Goal: Find specific page/section: Locate item on page

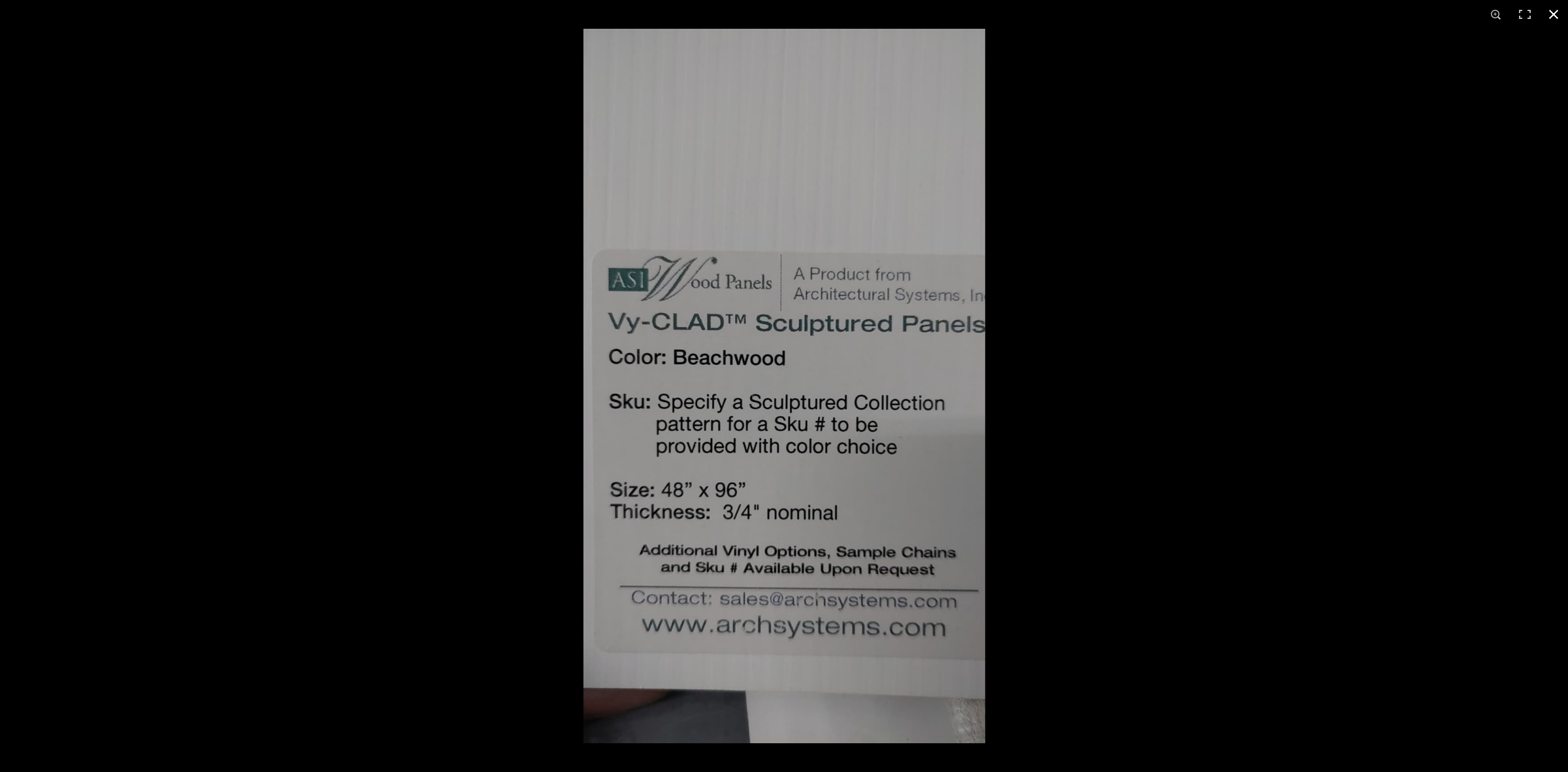
click at [135, 219] on div at bounding box center [784, 386] width 1568 height 772
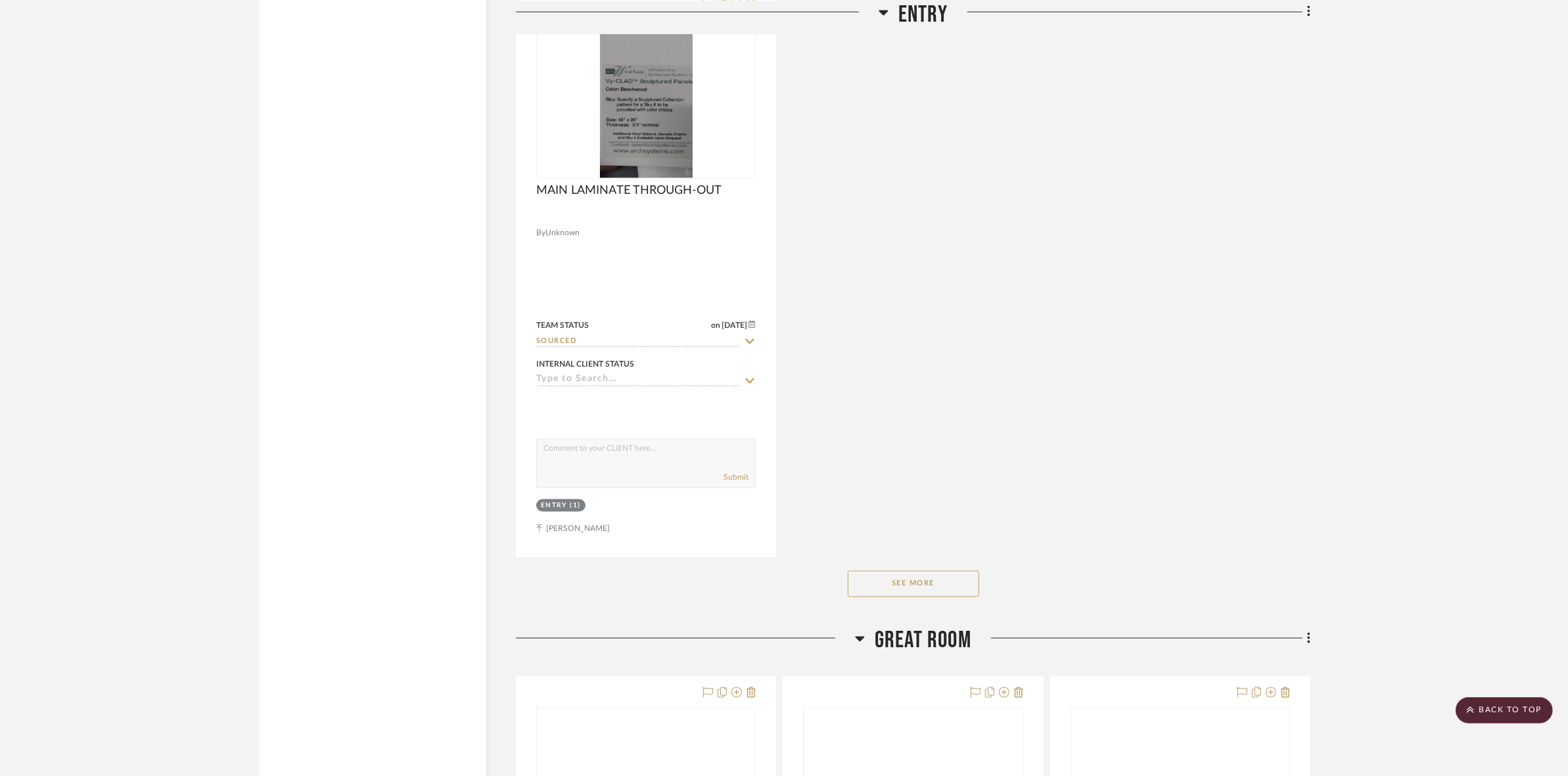
scroll to position [2793, 0]
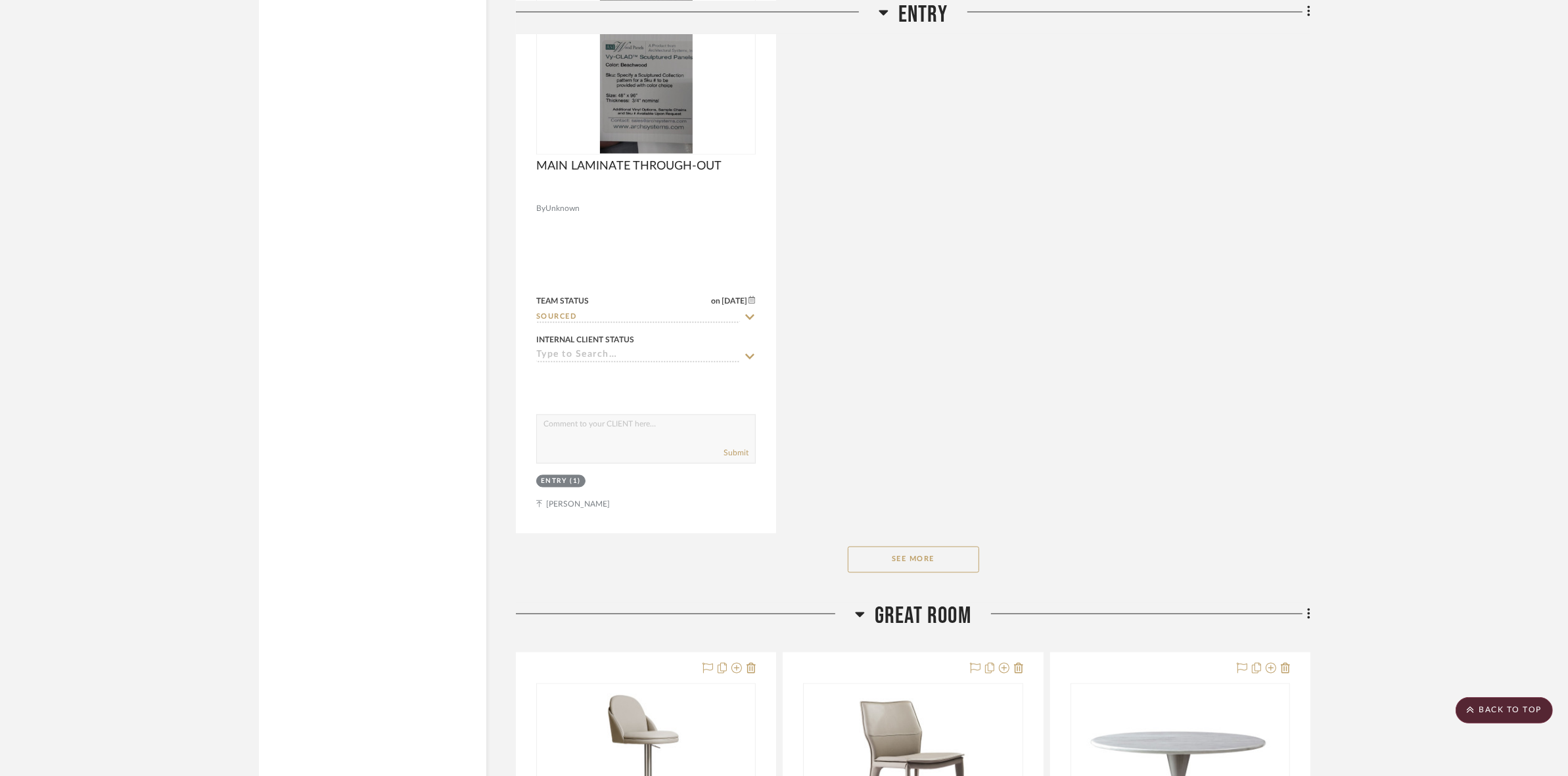
click at [958, 560] on button "See More" at bounding box center [913, 560] width 131 height 26
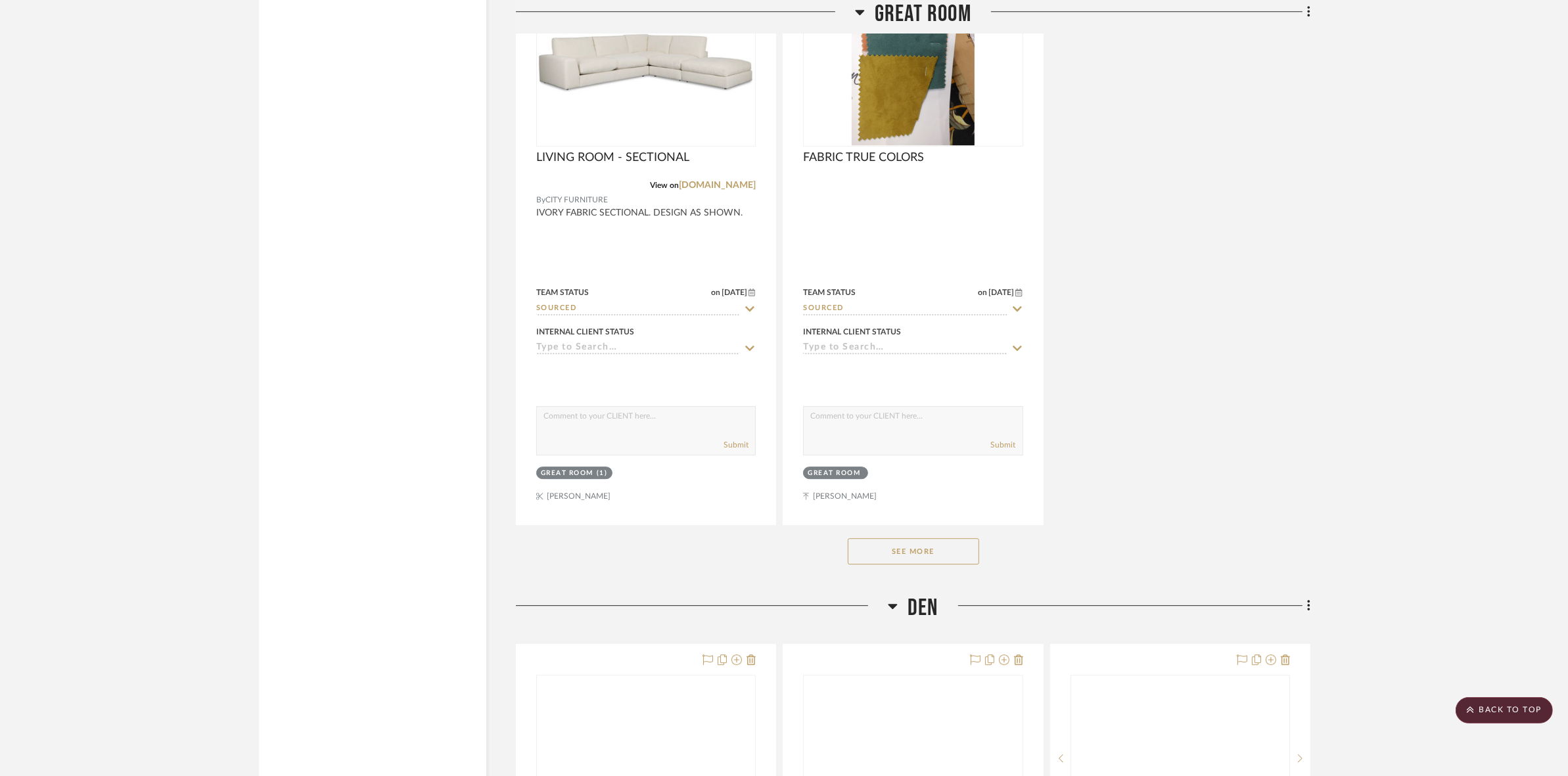
scroll to position [4682, 0]
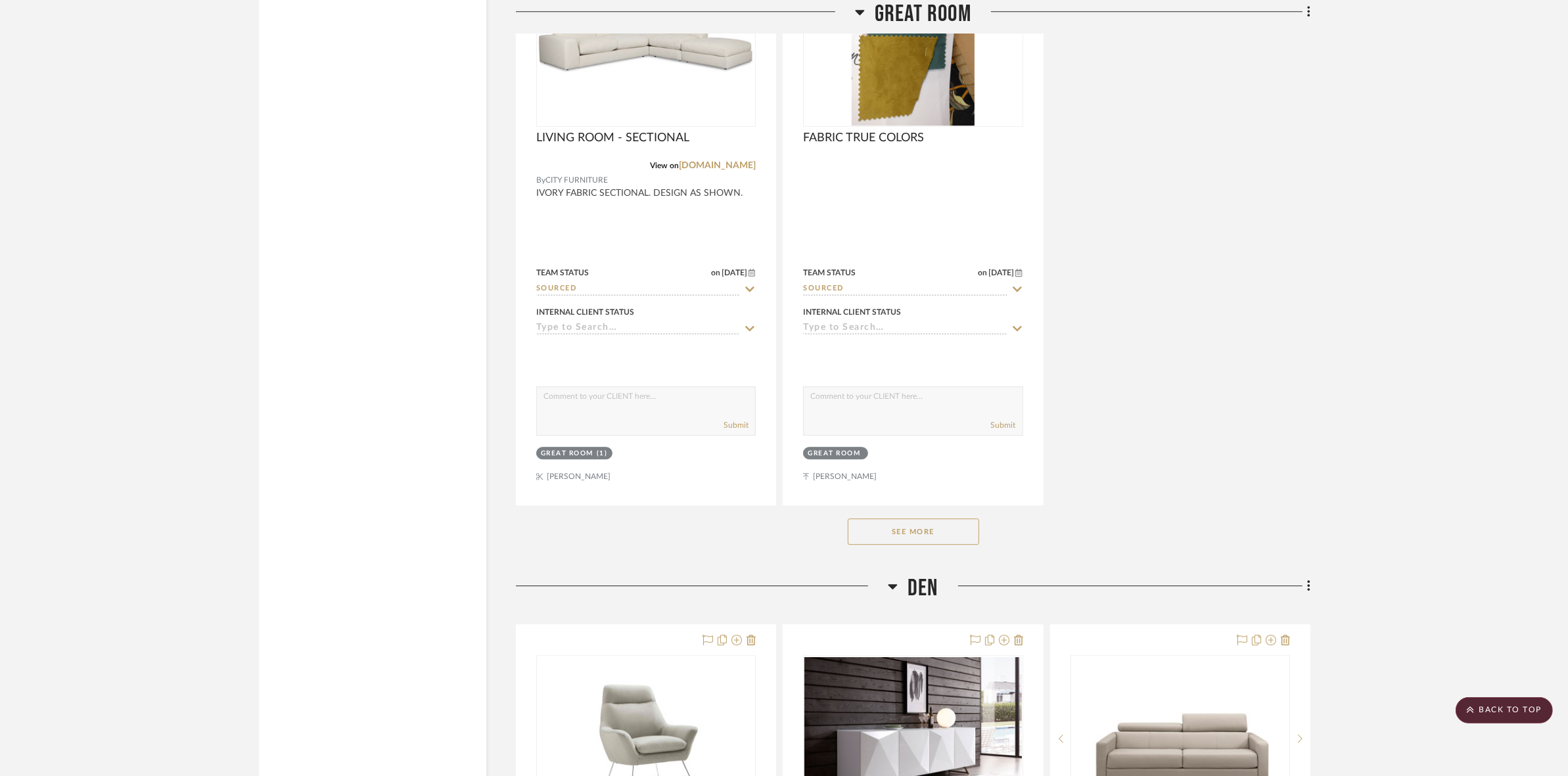
click at [919, 540] on button "See More" at bounding box center [913, 532] width 131 height 26
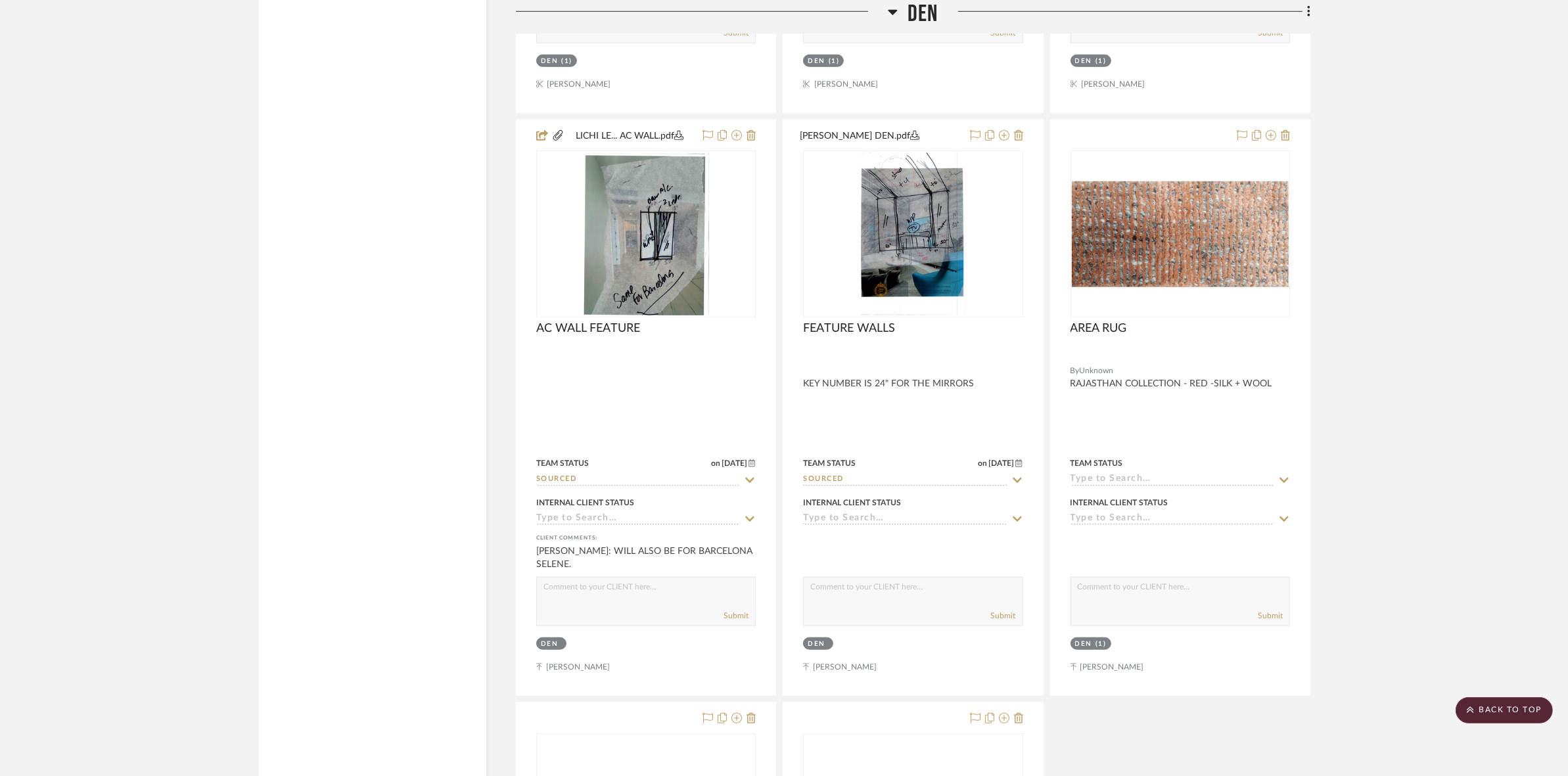
scroll to position [7639, 0]
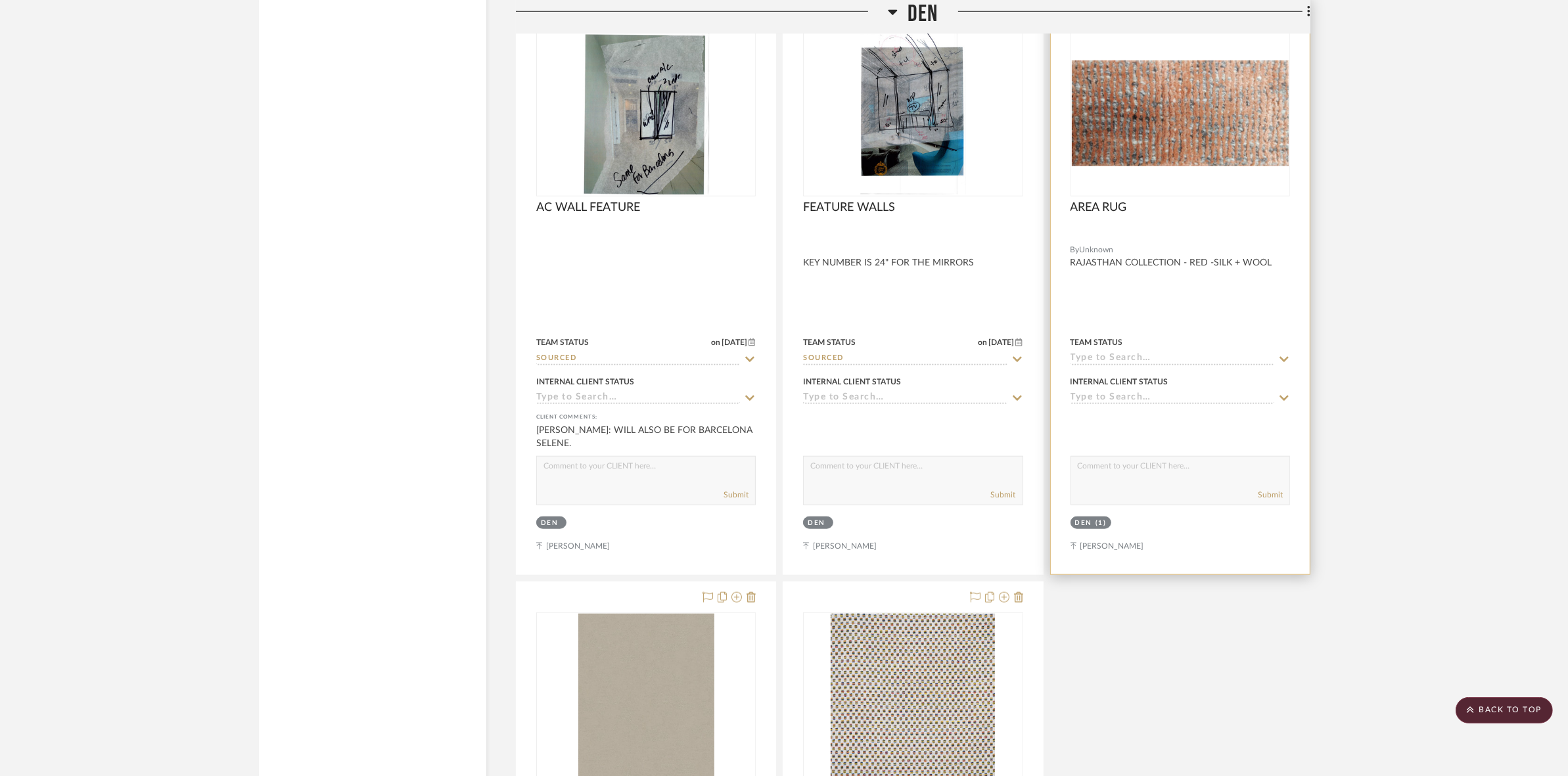
click at [0, 0] on img at bounding box center [0, 0] width 0 height 0
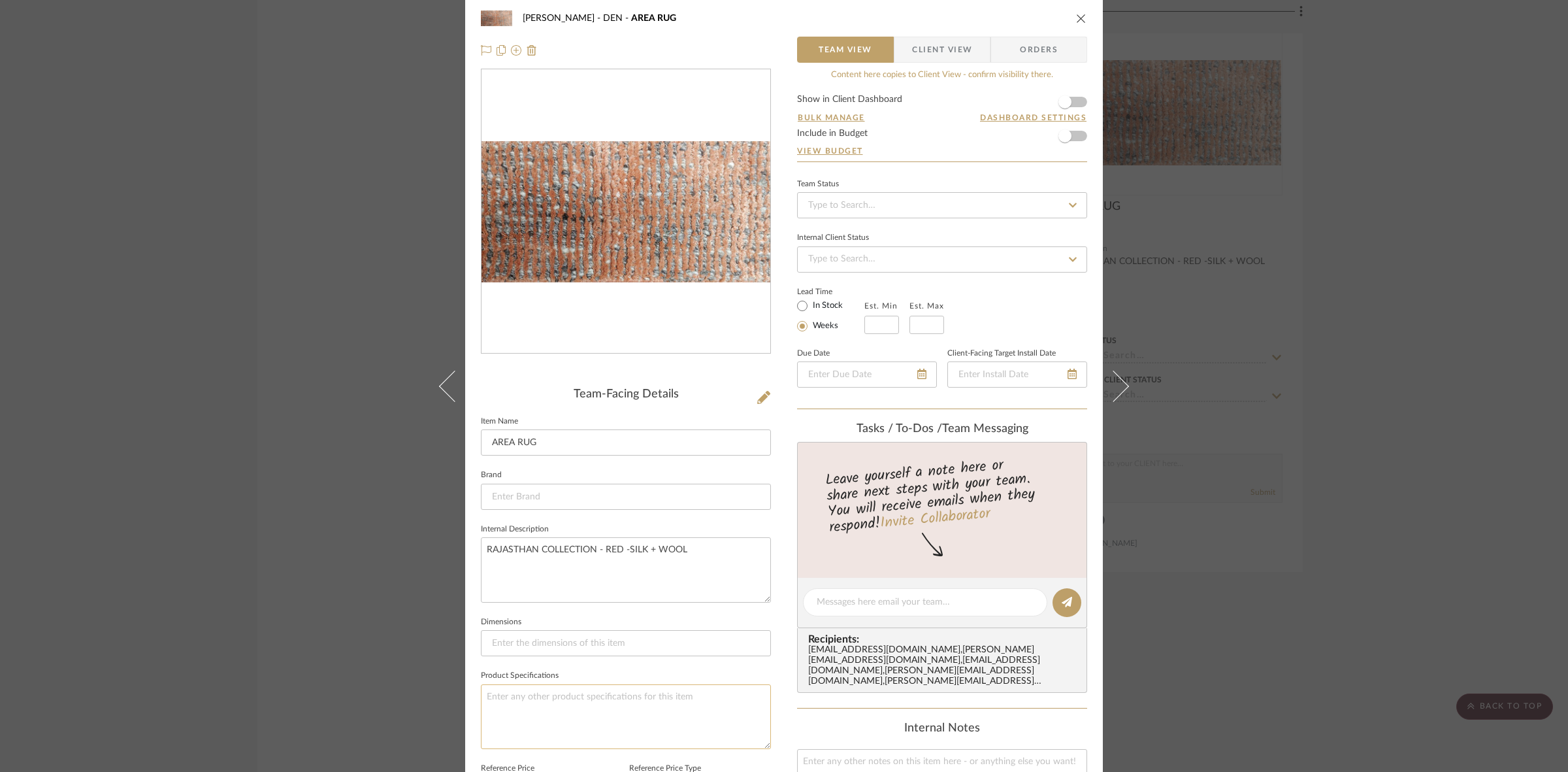
scroll to position [0, 0]
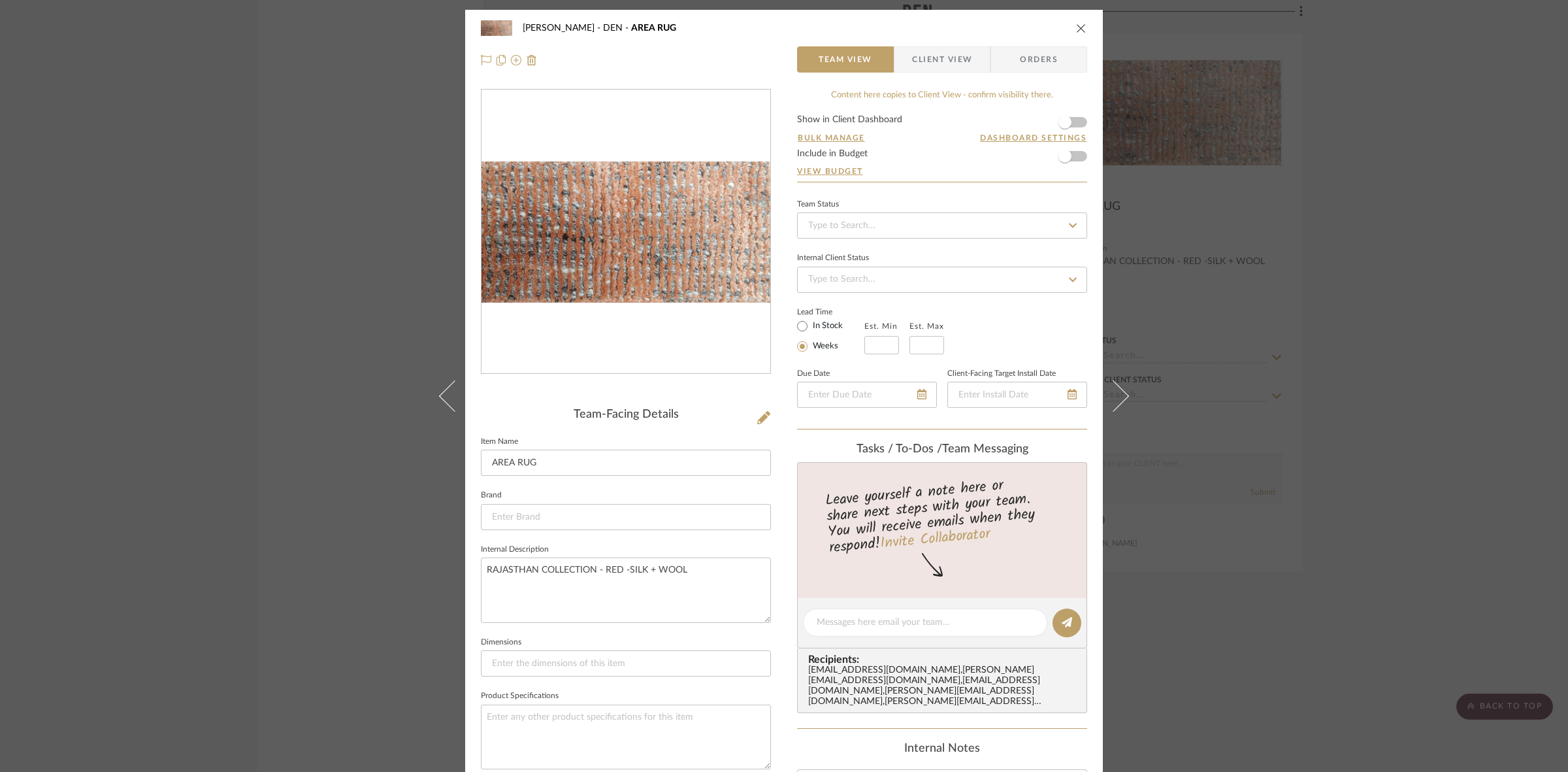
click at [273, 301] on div "[PERSON_NAME] DEN AREA RUG Team View Client View Orders Team-Facing Details Ite…" at bounding box center [784, 386] width 1568 height 772
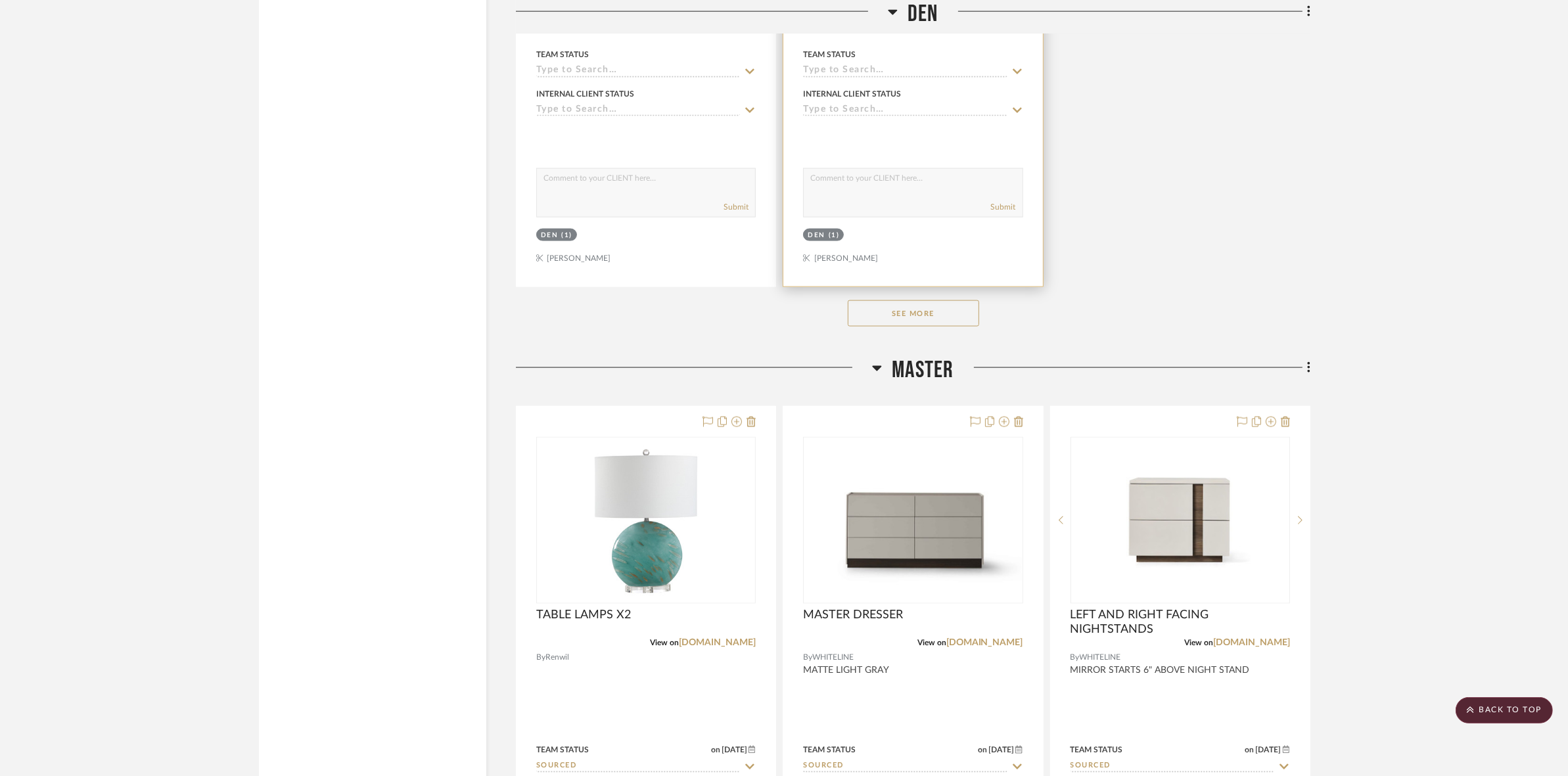
scroll to position [8707, 0]
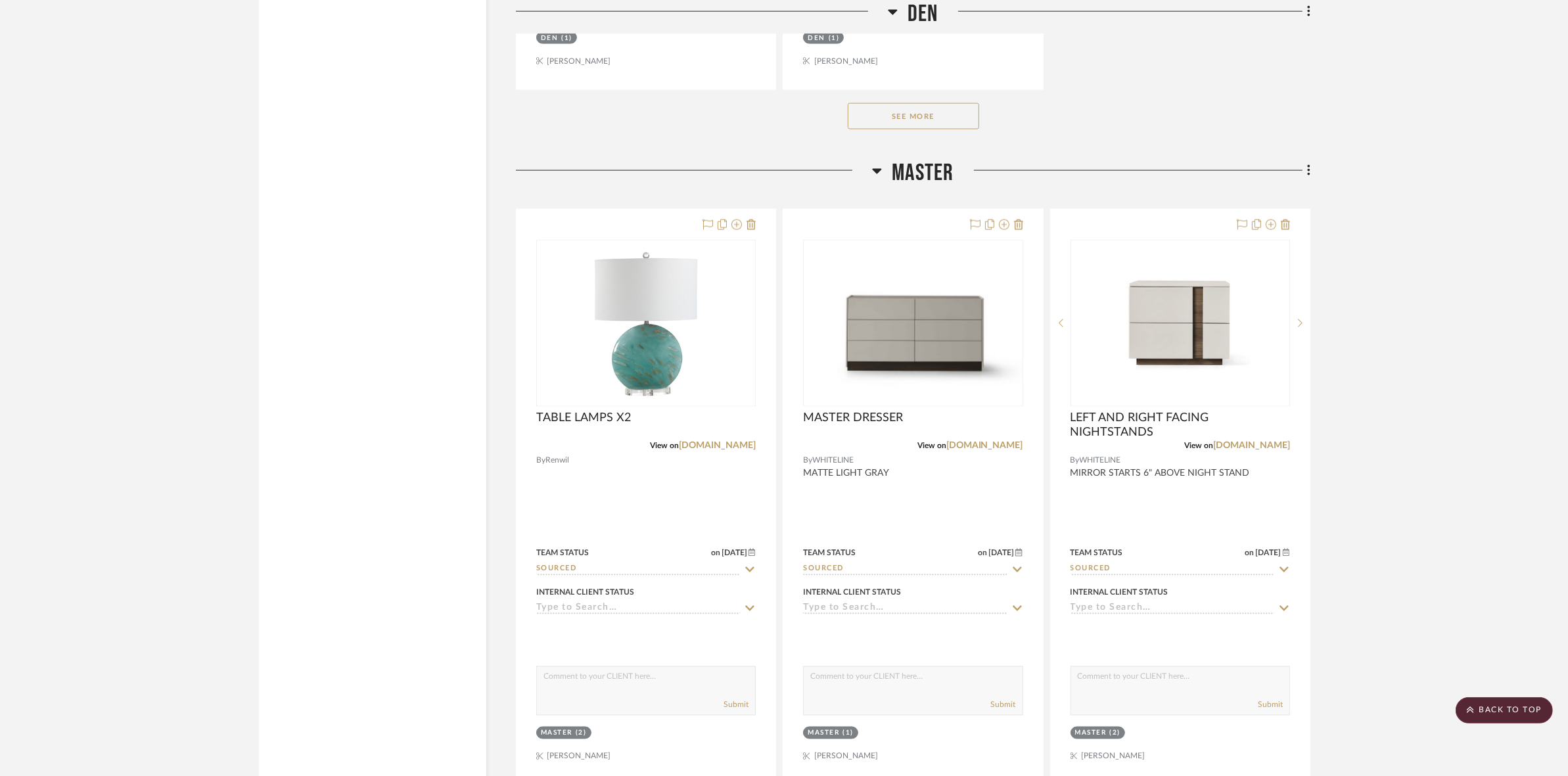
click at [948, 136] on div "See More" at bounding box center [912, 117] width 794 height 53
click at [948, 126] on button "See More" at bounding box center [913, 117] width 131 height 26
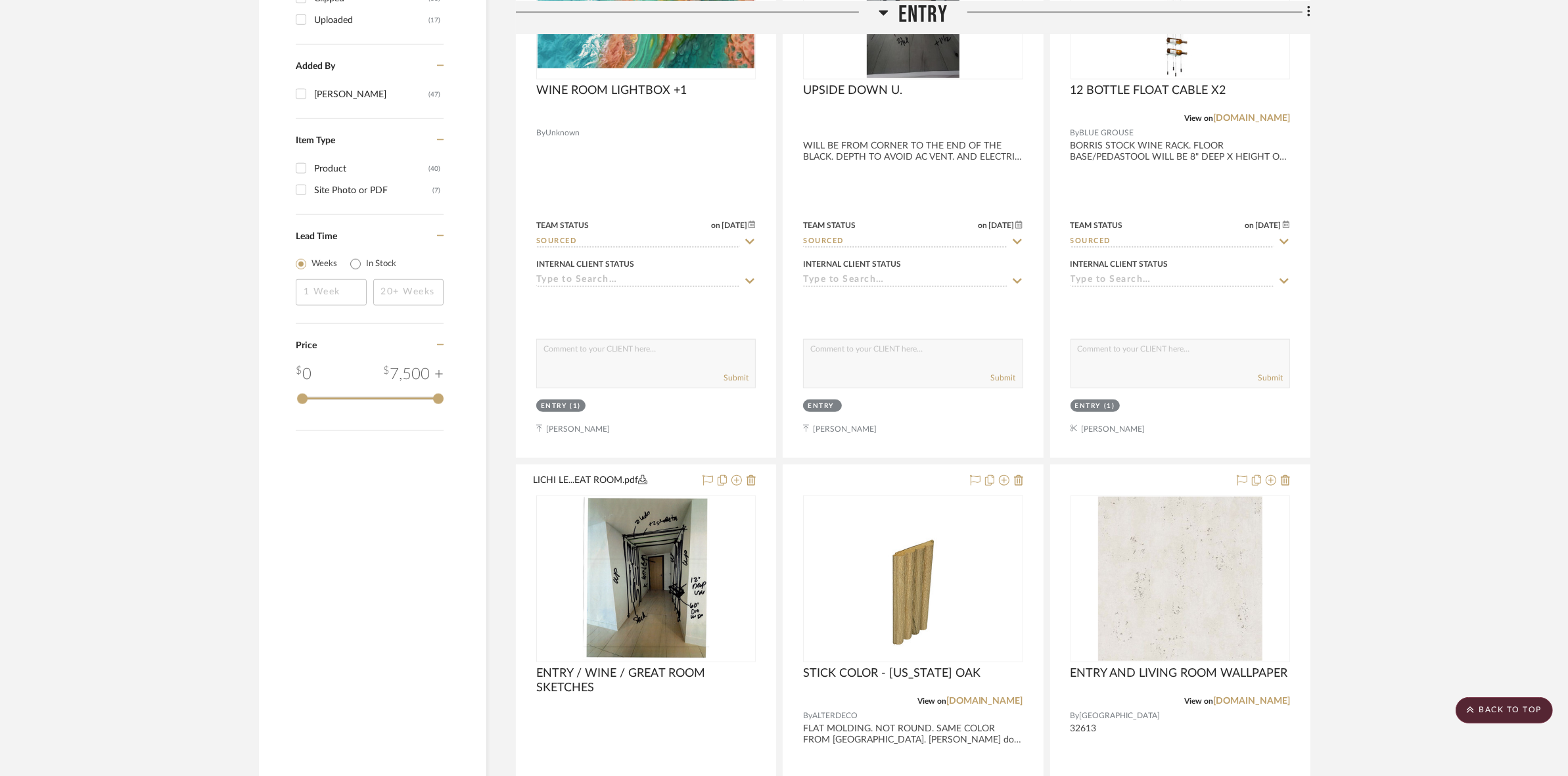
scroll to position [0, 0]
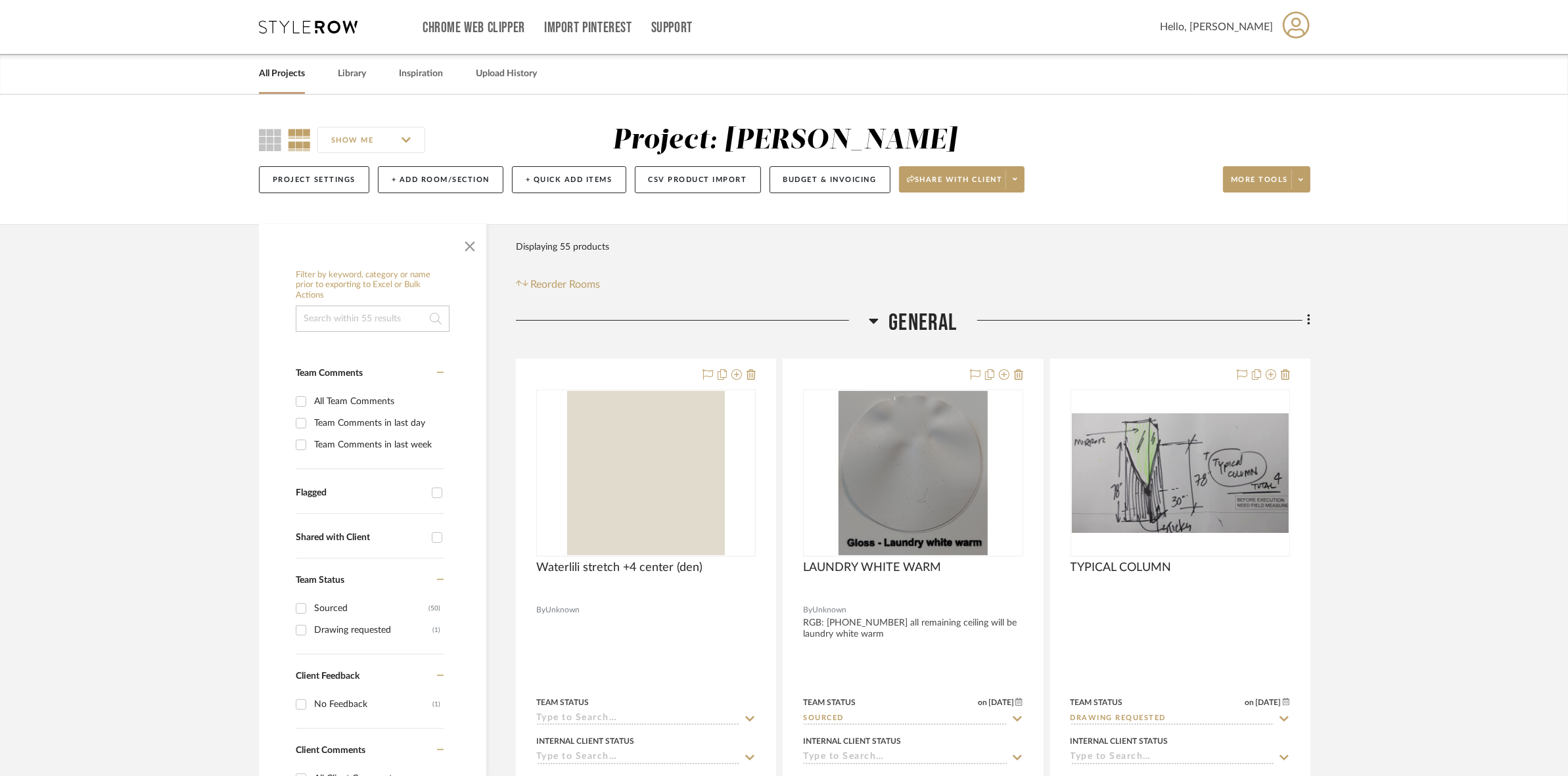
drag, startPoint x: 1411, startPoint y: 392, endPoint x: 1309, endPoint y: 202, distance: 215.6
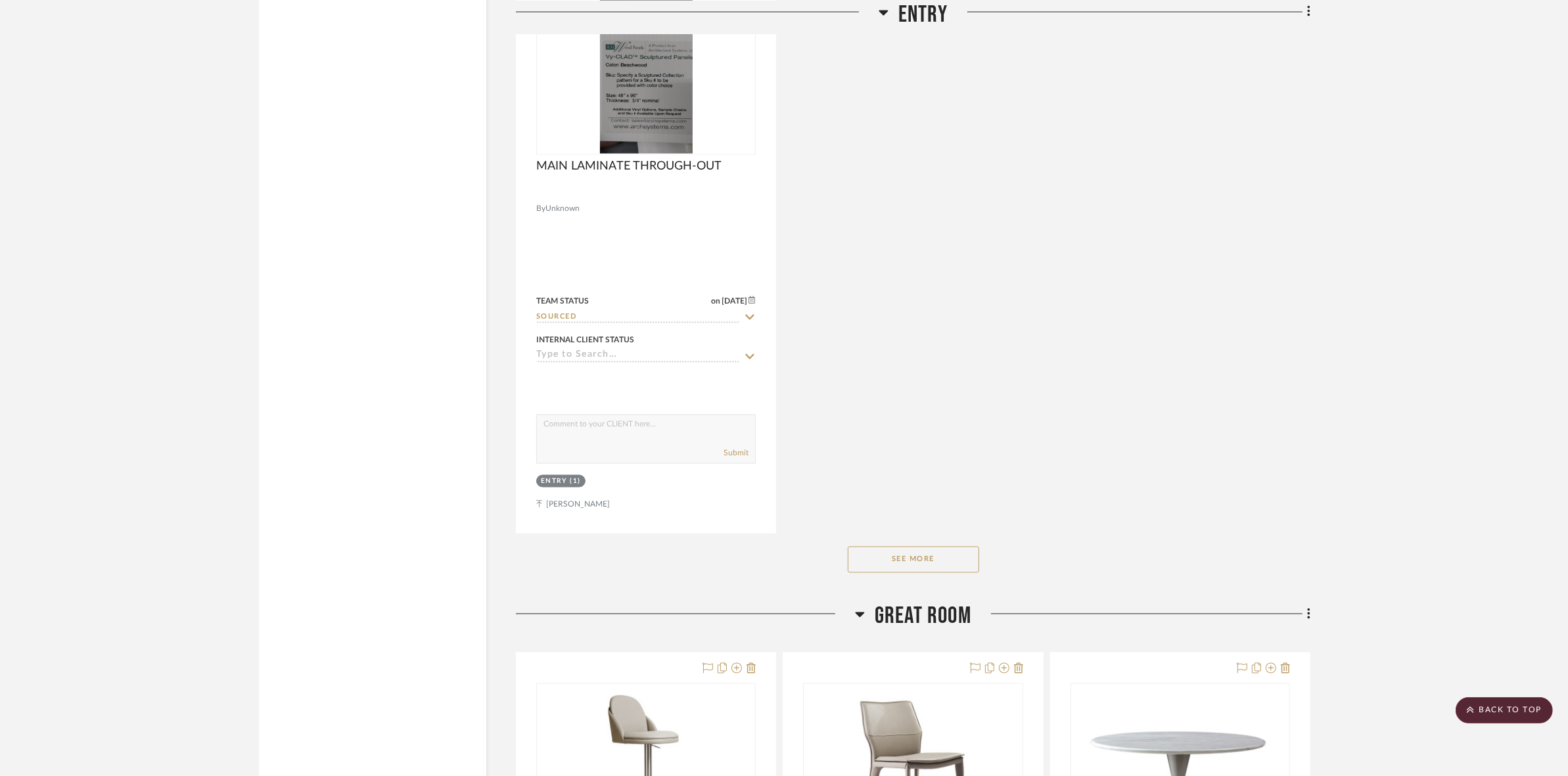
click at [948, 557] on button "See More" at bounding box center [913, 560] width 131 height 26
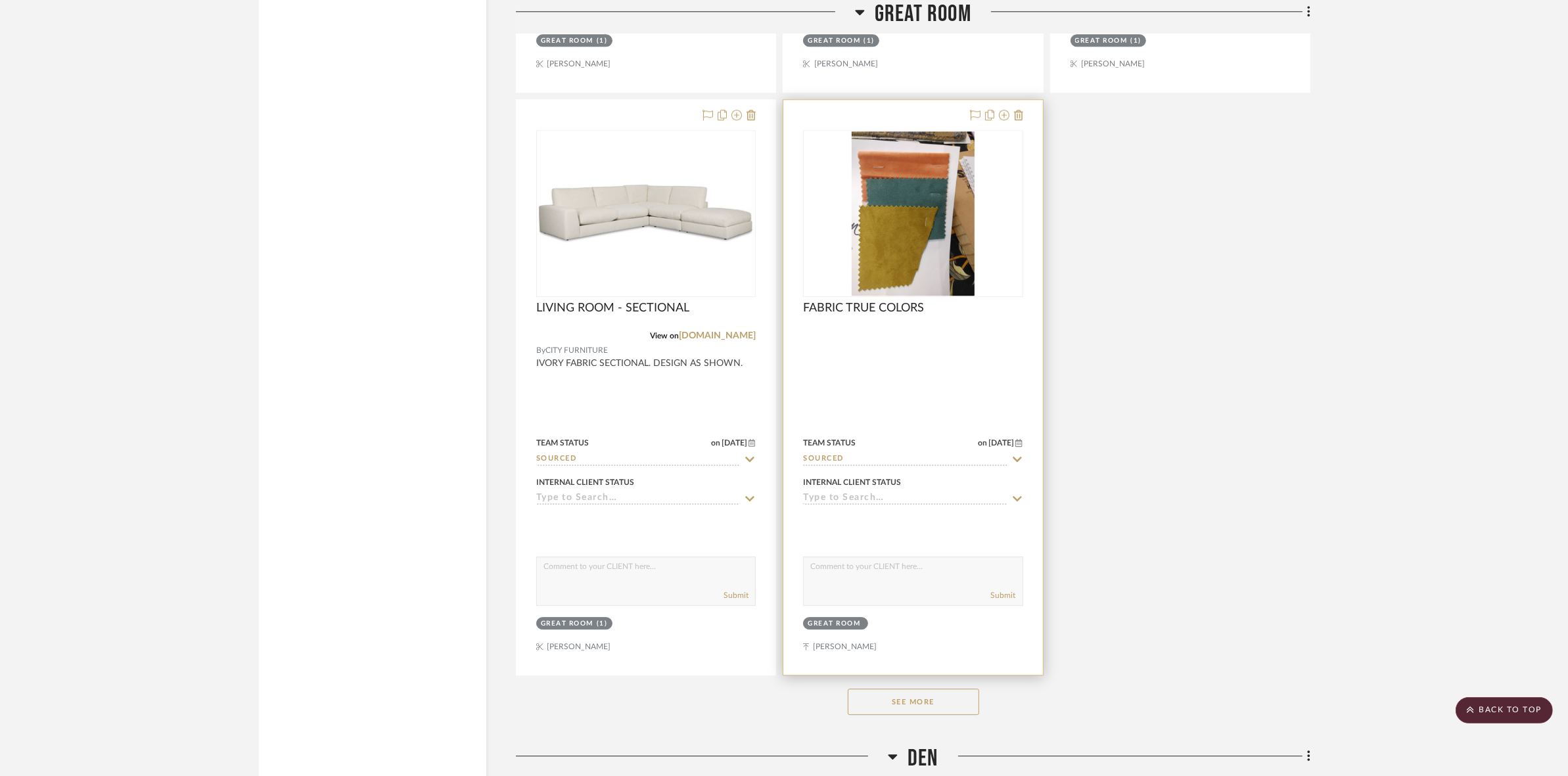
scroll to position [4518, 0]
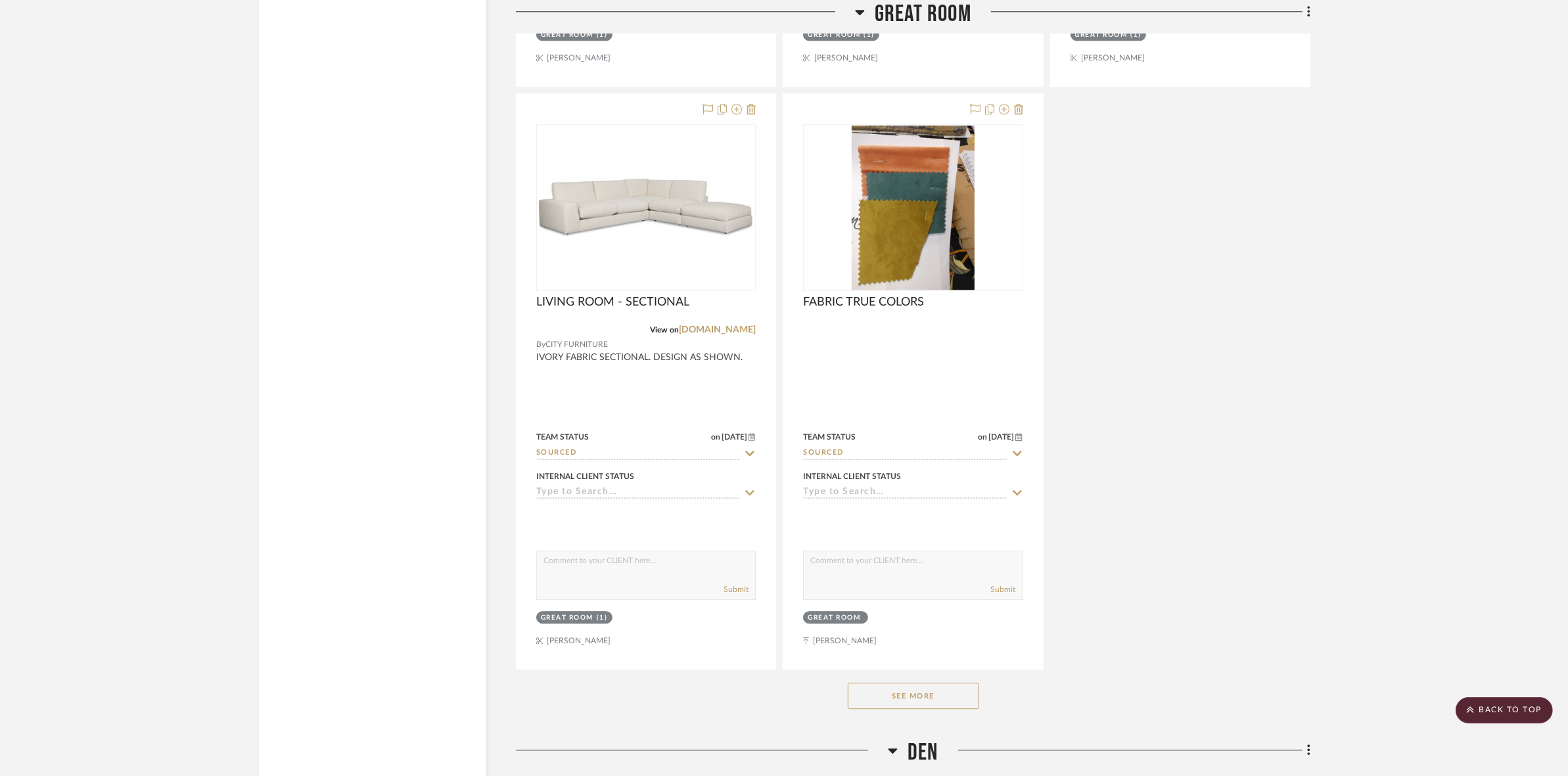
drag, startPoint x: 897, startPoint y: 698, endPoint x: 1046, endPoint y: 673, distance: 151.1
click at [908, 698] on button "See More" at bounding box center [913, 696] width 131 height 26
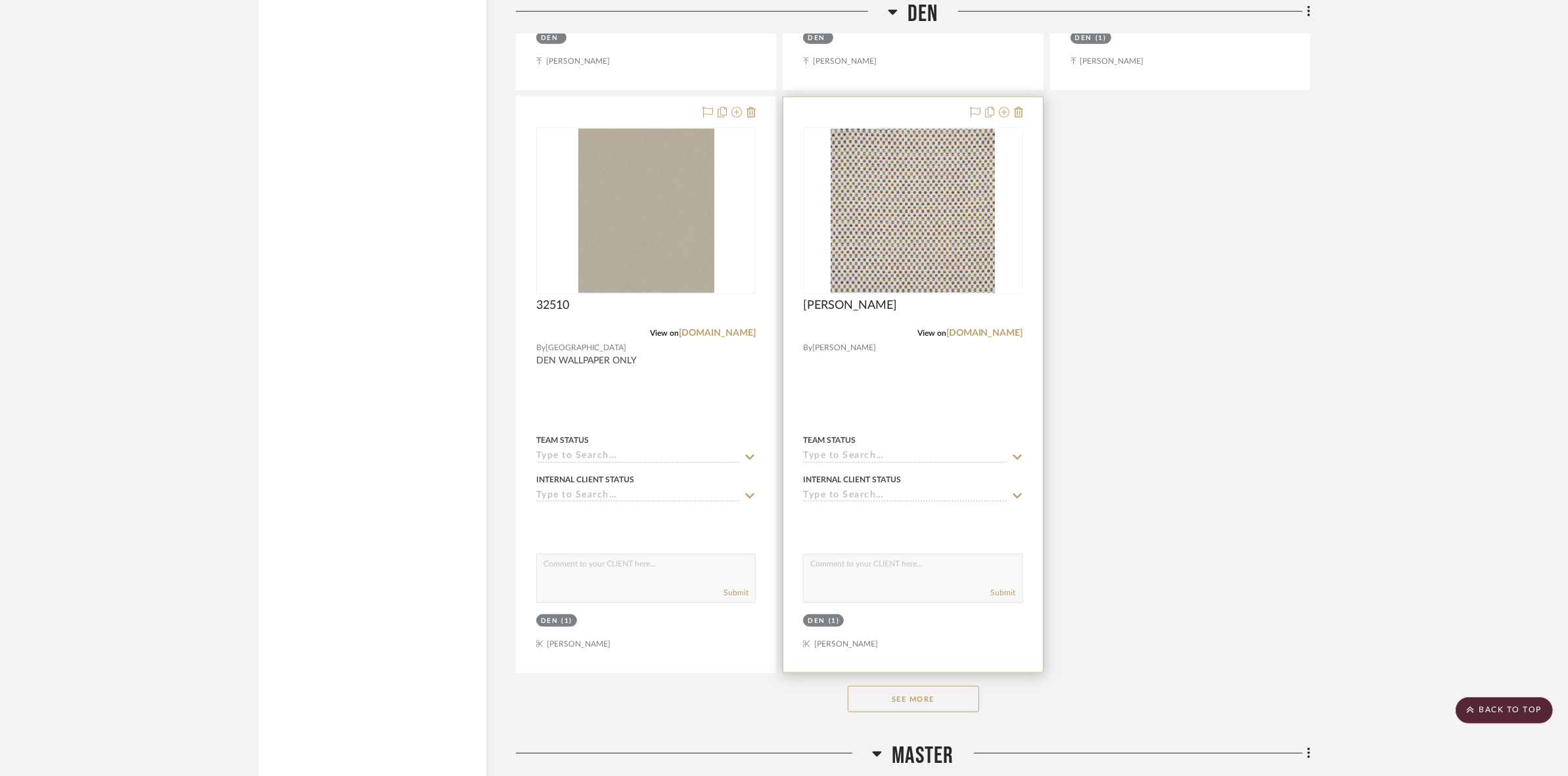
scroll to position [8132, 0]
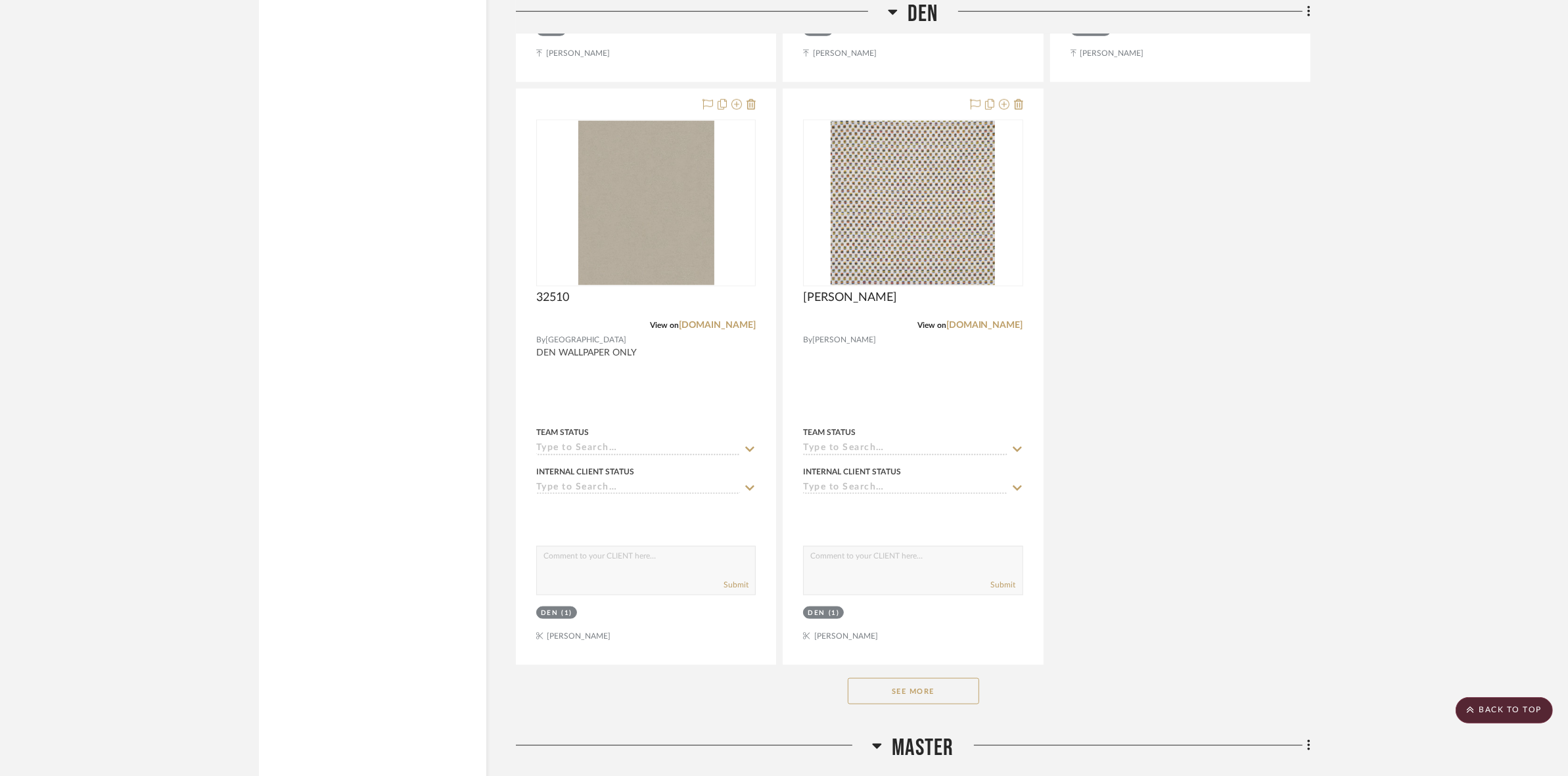
click at [933, 697] on button "See More" at bounding box center [913, 692] width 131 height 26
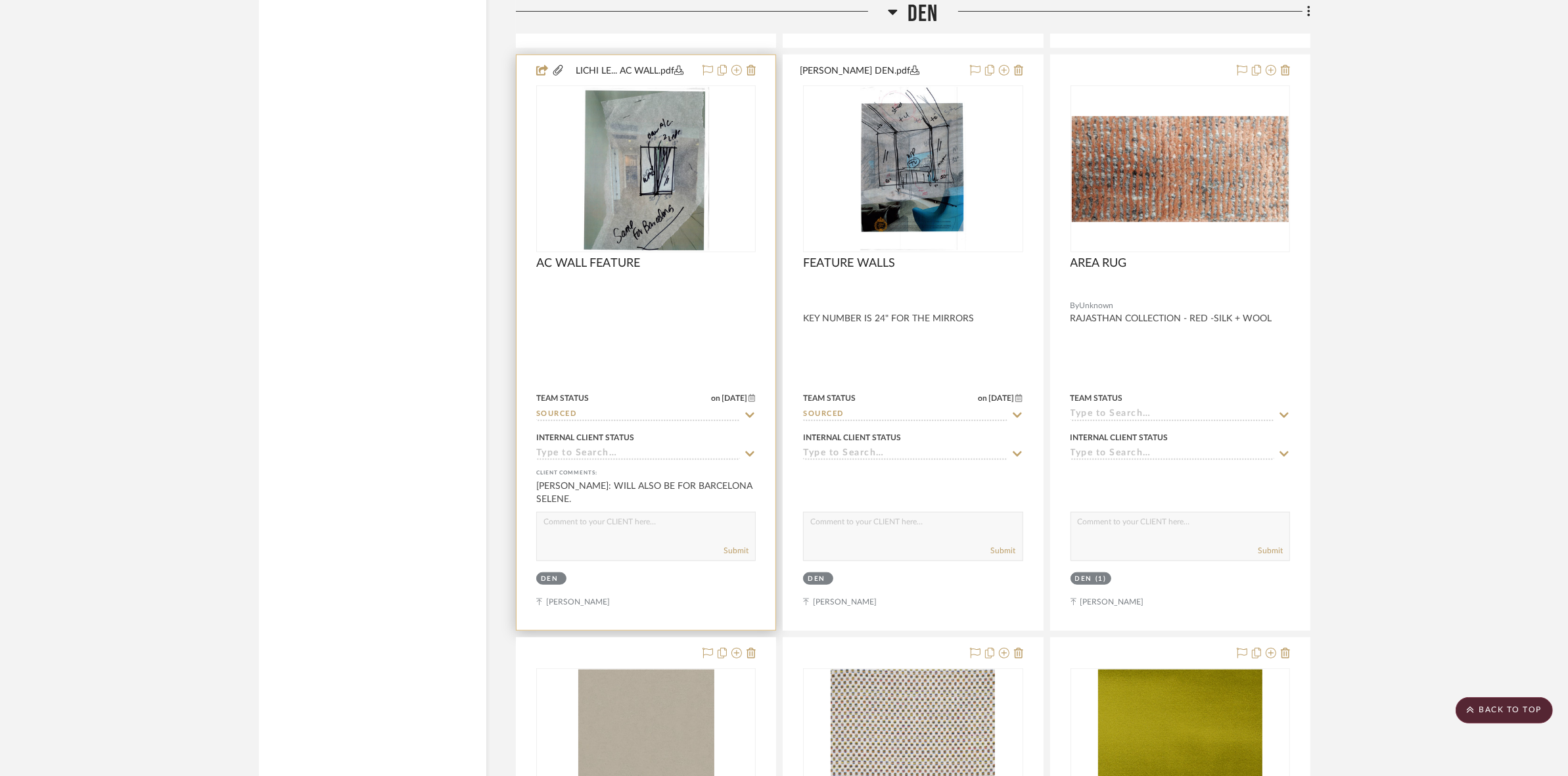
scroll to position [7557, 0]
